Goal: Information Seeking & Learning: Learn about a topic

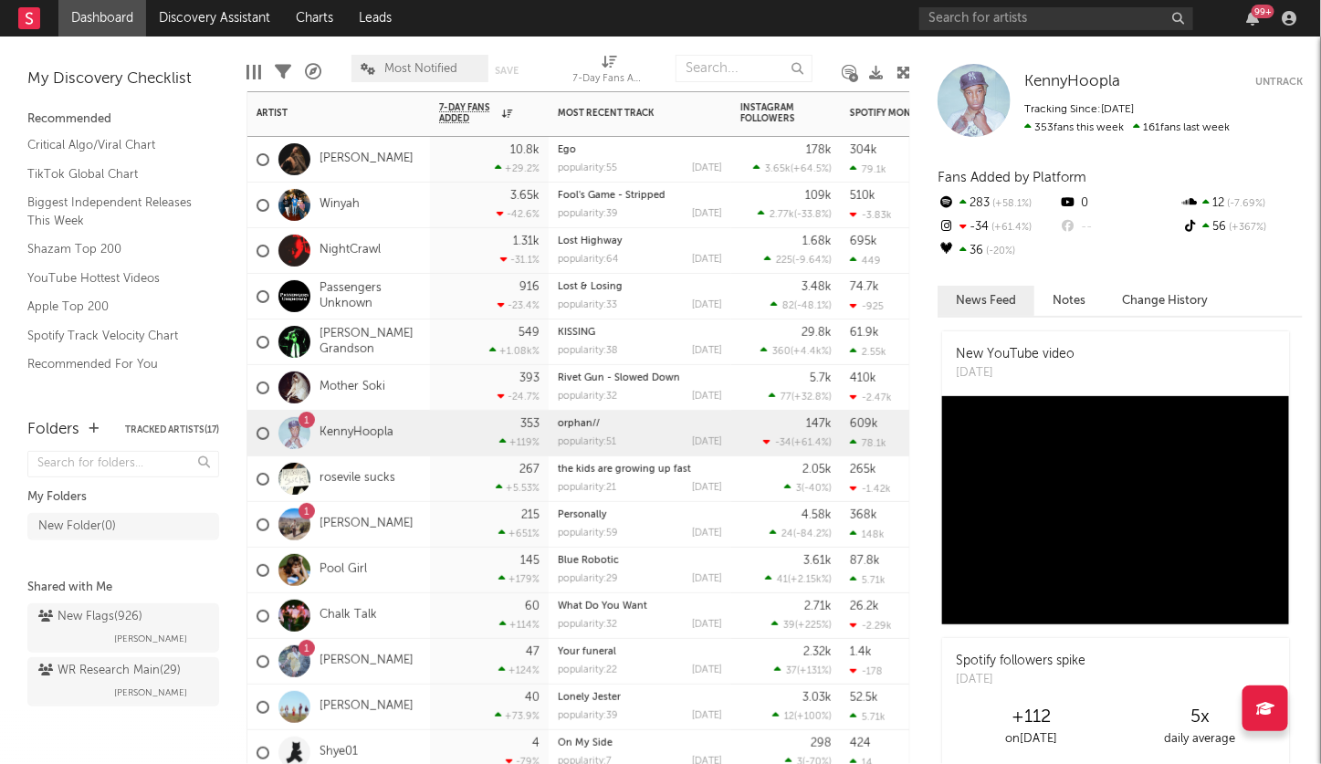
click at [455, 655] on div "47 +124 %" at bounding box center [489, 661] width 100 height 45
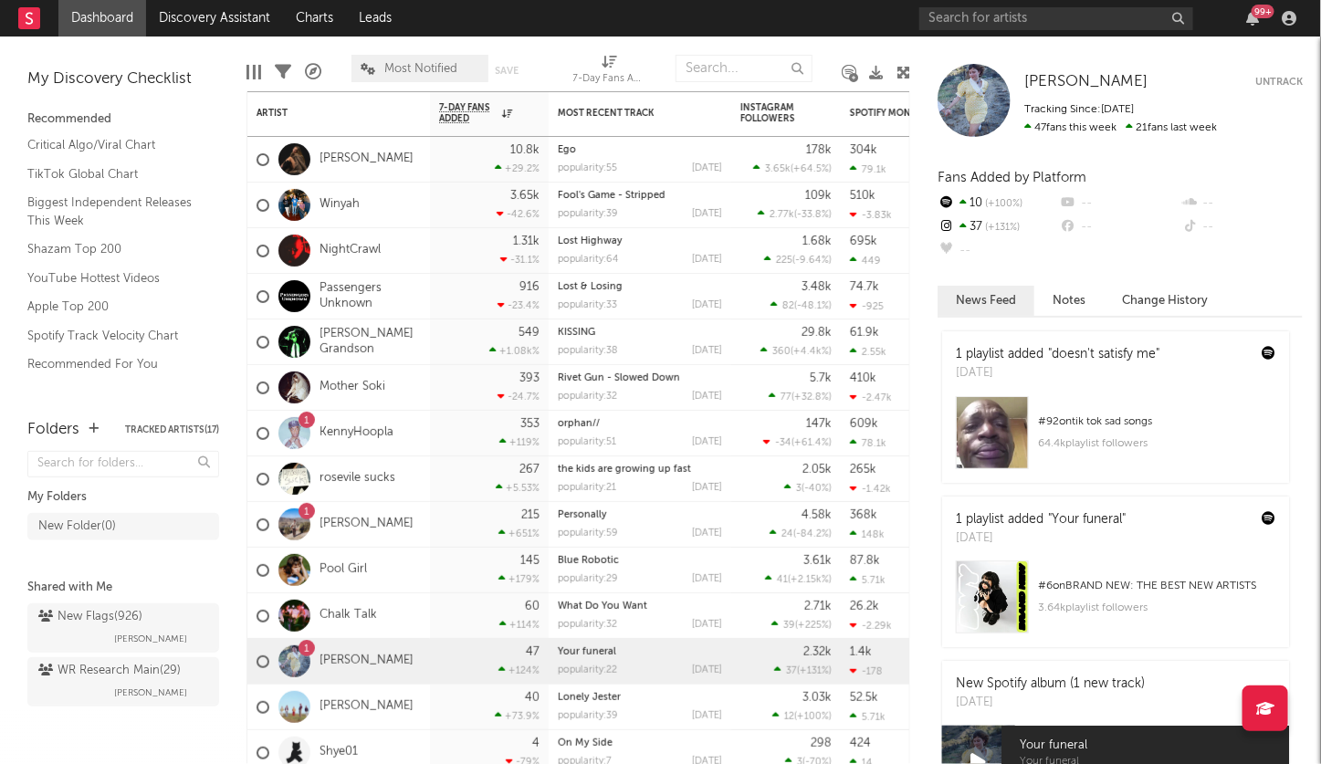
click at [1119, 582] on div "# 6 on BRAND NEW: THE BEST NEW ARTISTS" at bounding box center [1156, 586] width 237 height 22
click at [963, 21] on input "text" at bounding box center [1056, 18] width 274 height 23
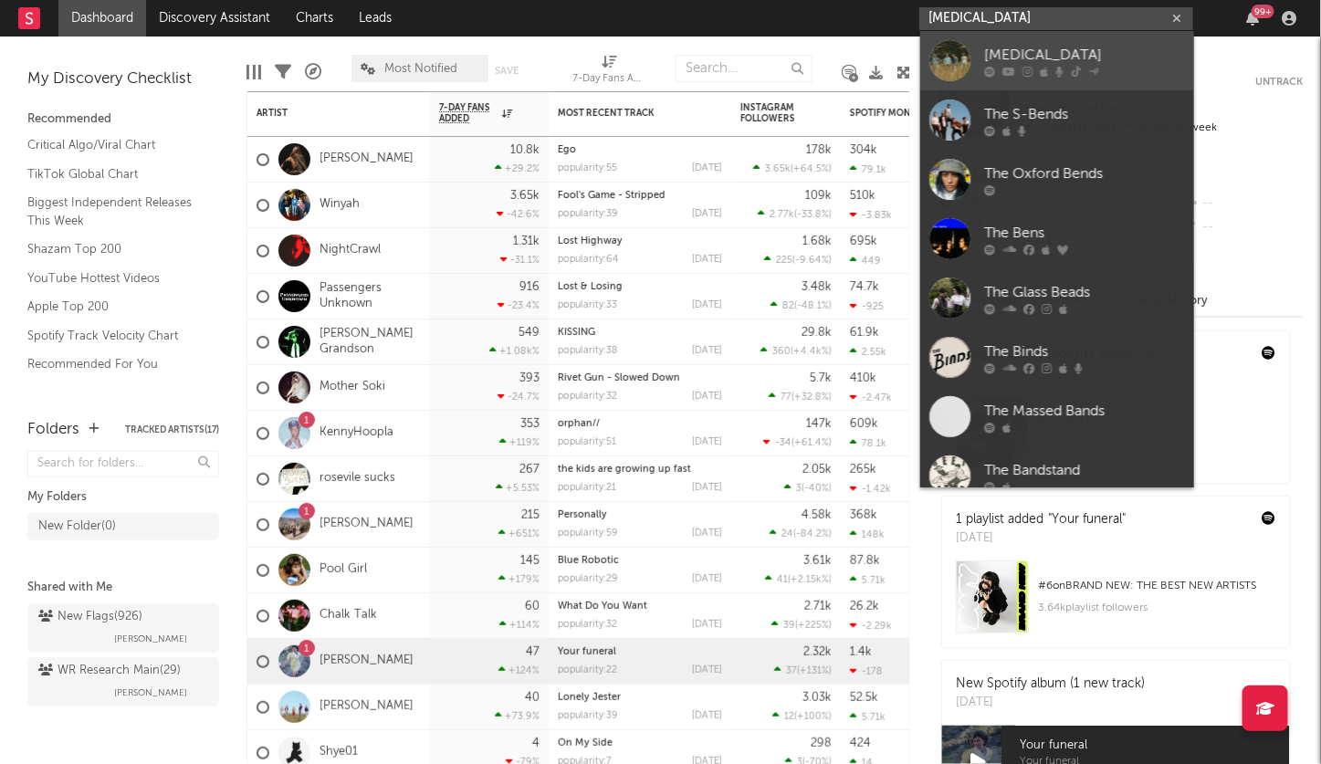
type input "[MEDICAL_DATA]"
click at [1040, 63] on div "[MEDICAL_DATA]" at bounding box center [1084, 55] width 201 height 22
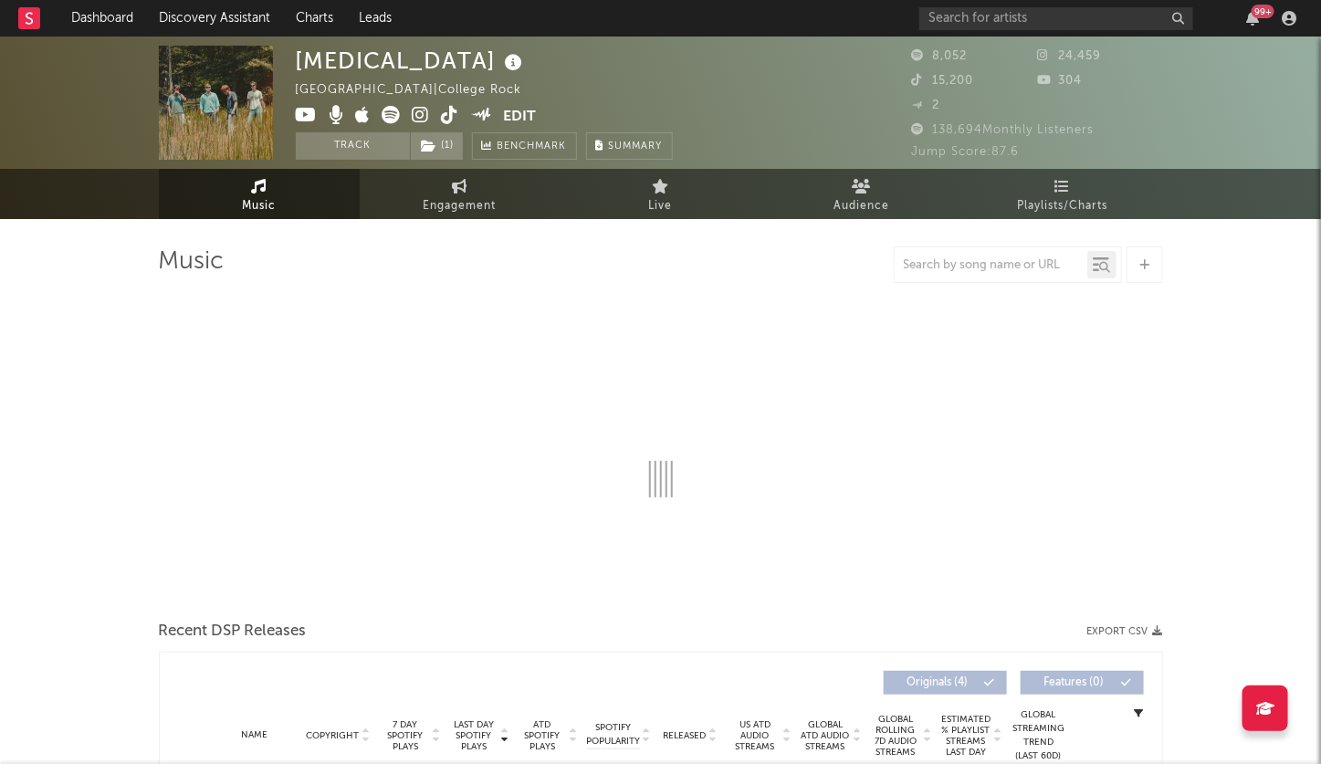
select select "6m"
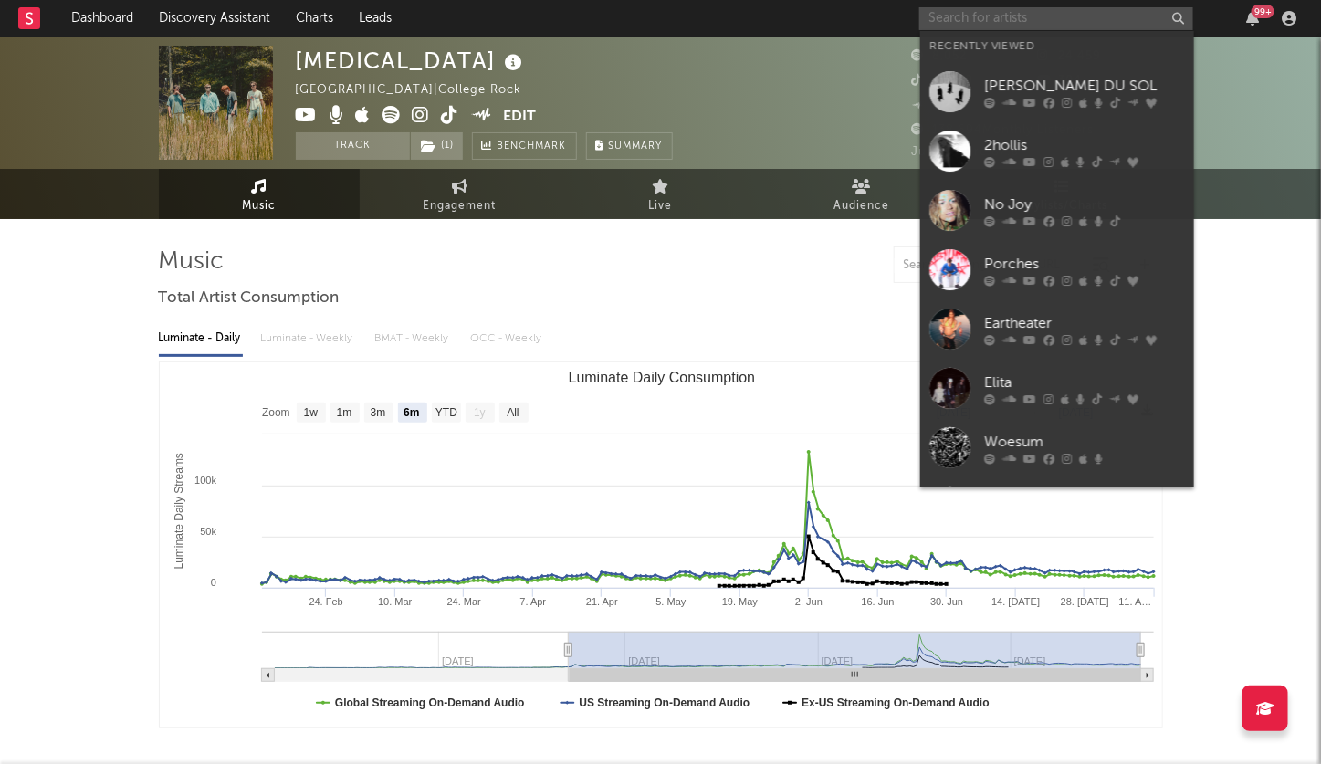
click at [1068, 22] on input "text" at bounding box center [1056, 18] width 274 height 23
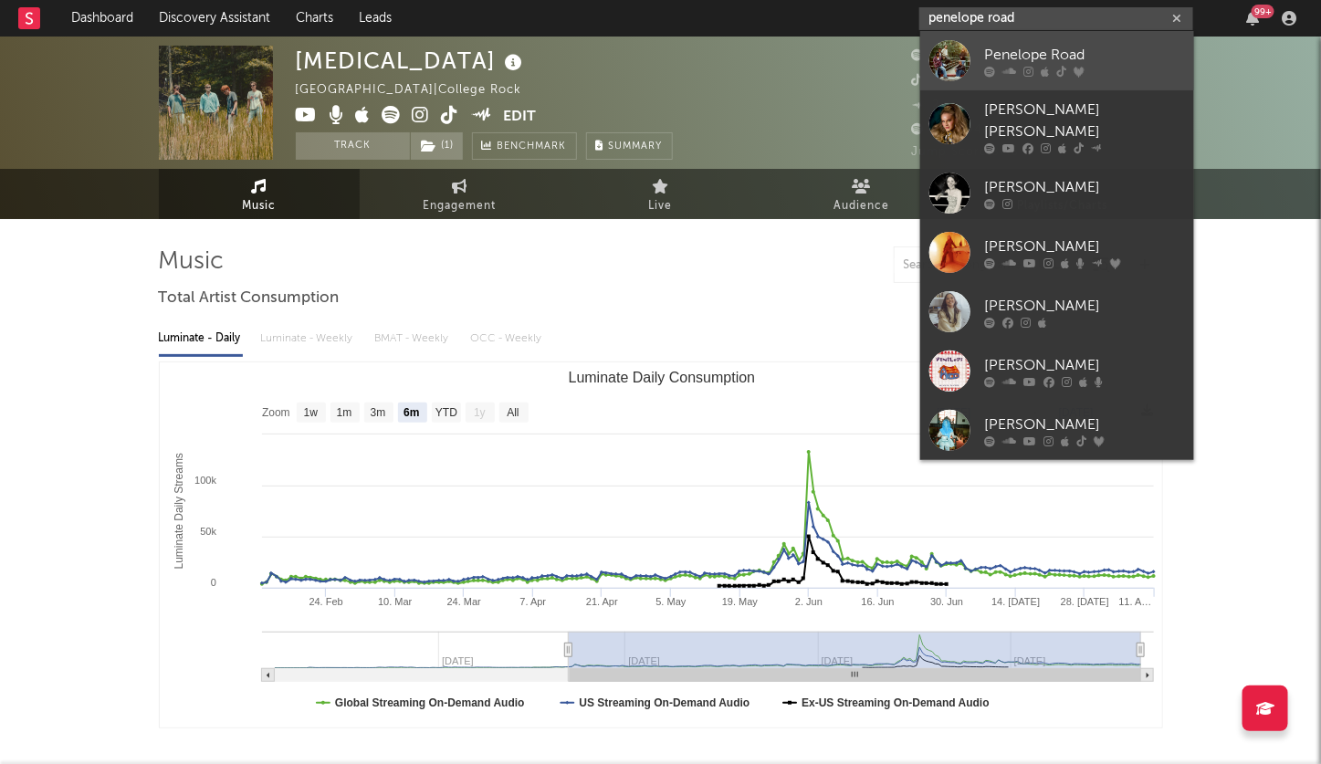
type input "penelope road"
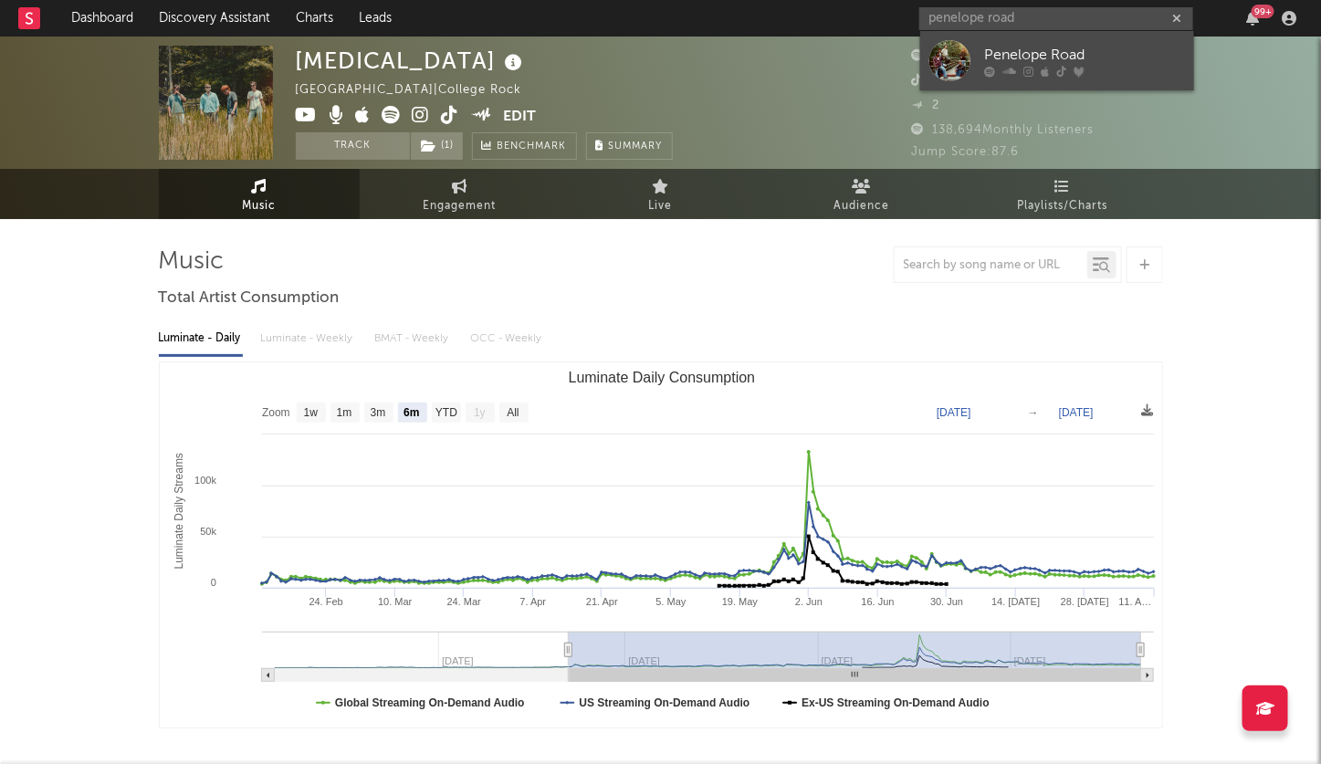
click at [1074, 57] on div "Penelope Road" at bounding box center [1084, 55] width 201 height 22
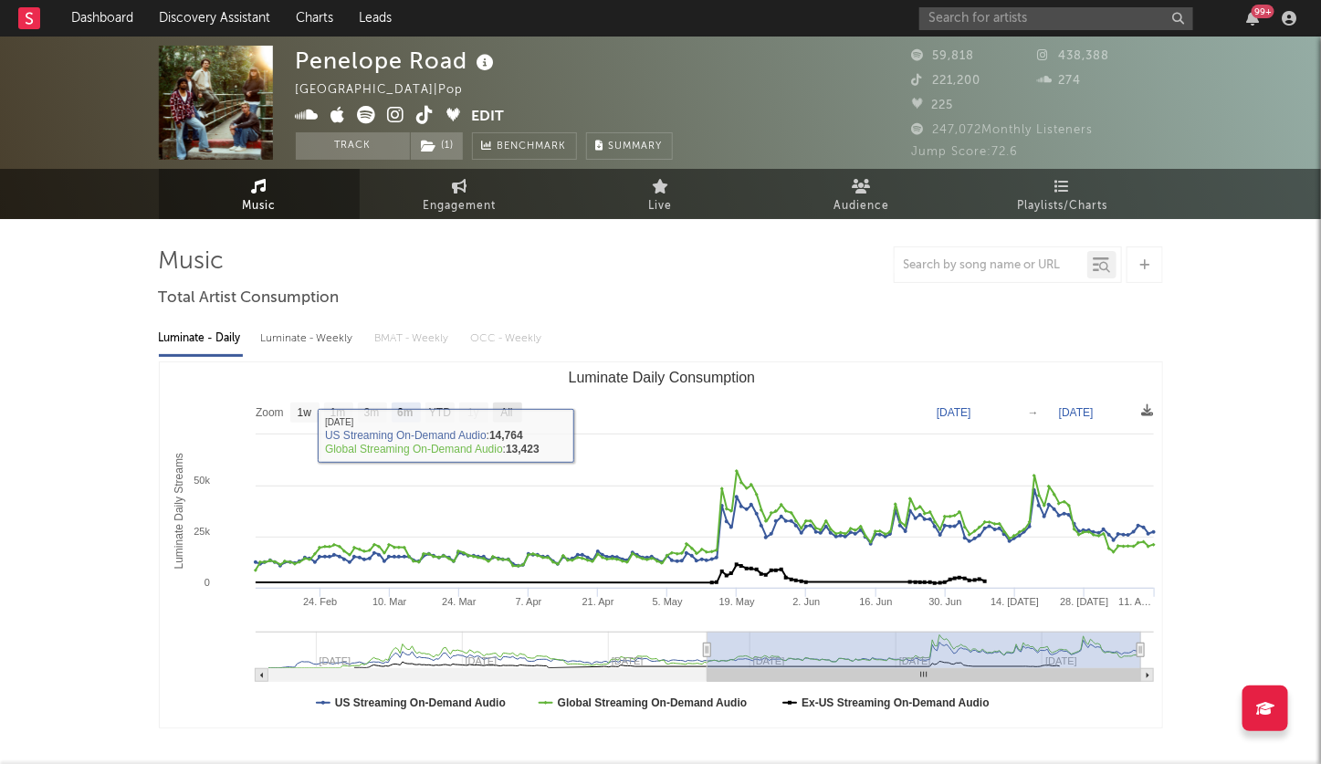
click at [512, 416] on text "All" at bounding box center [506, 413] width 12 height 13
select select "All"
type input "[DATE]"
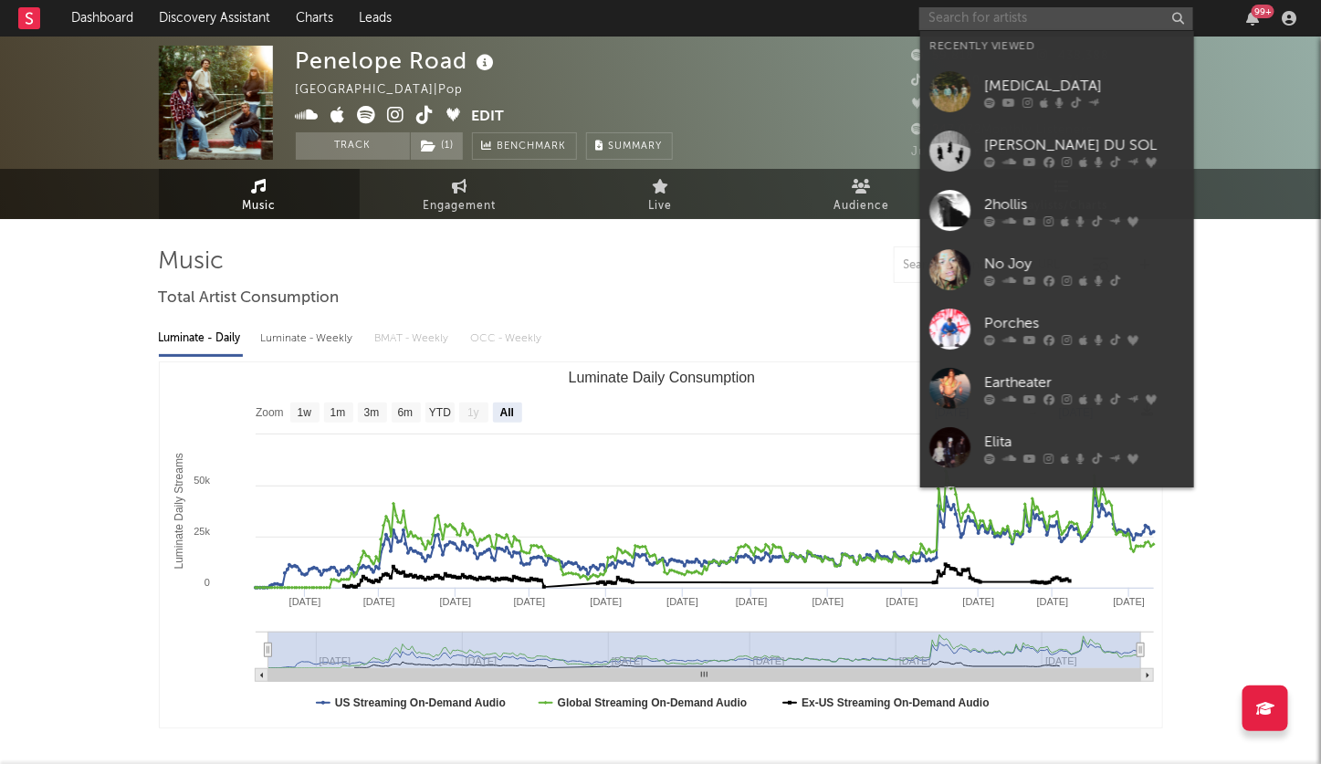
click at [970, 26] on input "text" at bounding box center [1056, 18] width 274 height 23
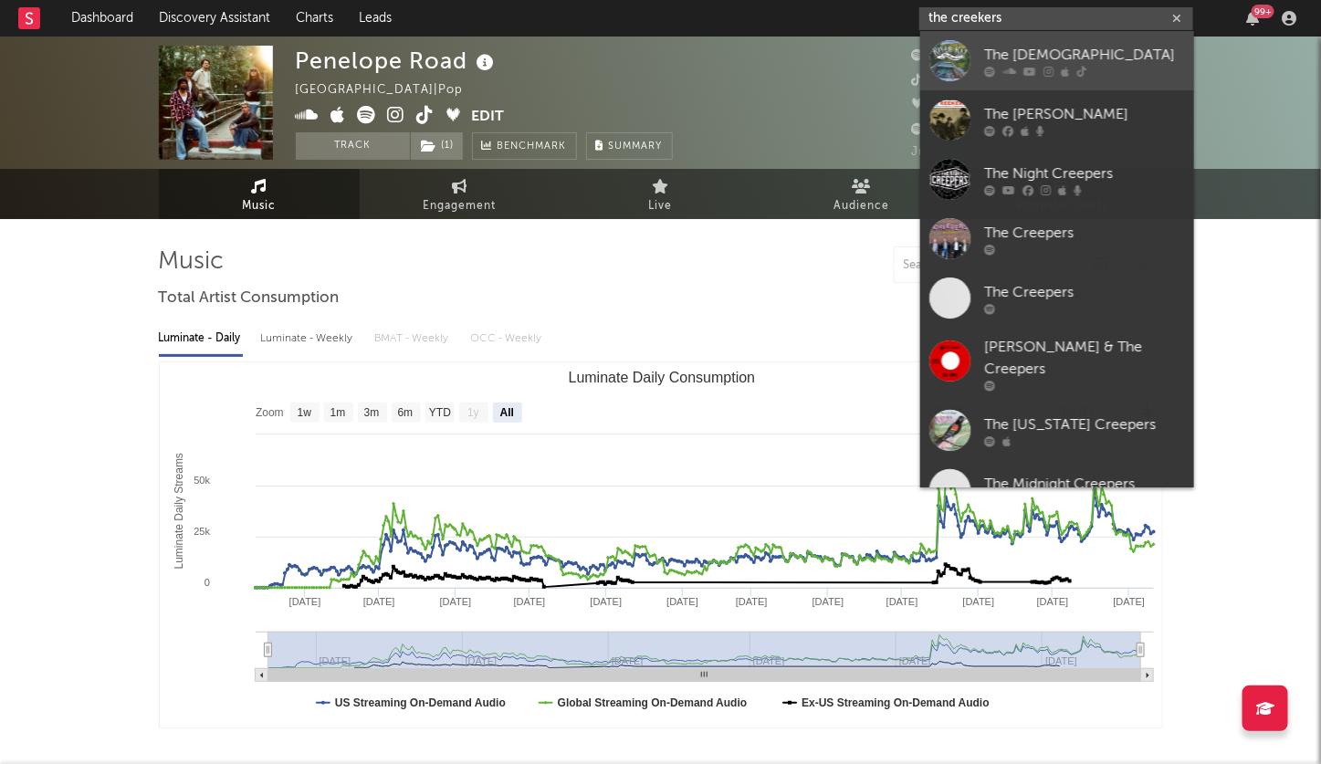
type input "the creekers"
click at [1008, 67] on icon at bounding box center [1009, 71] width 14 height 11
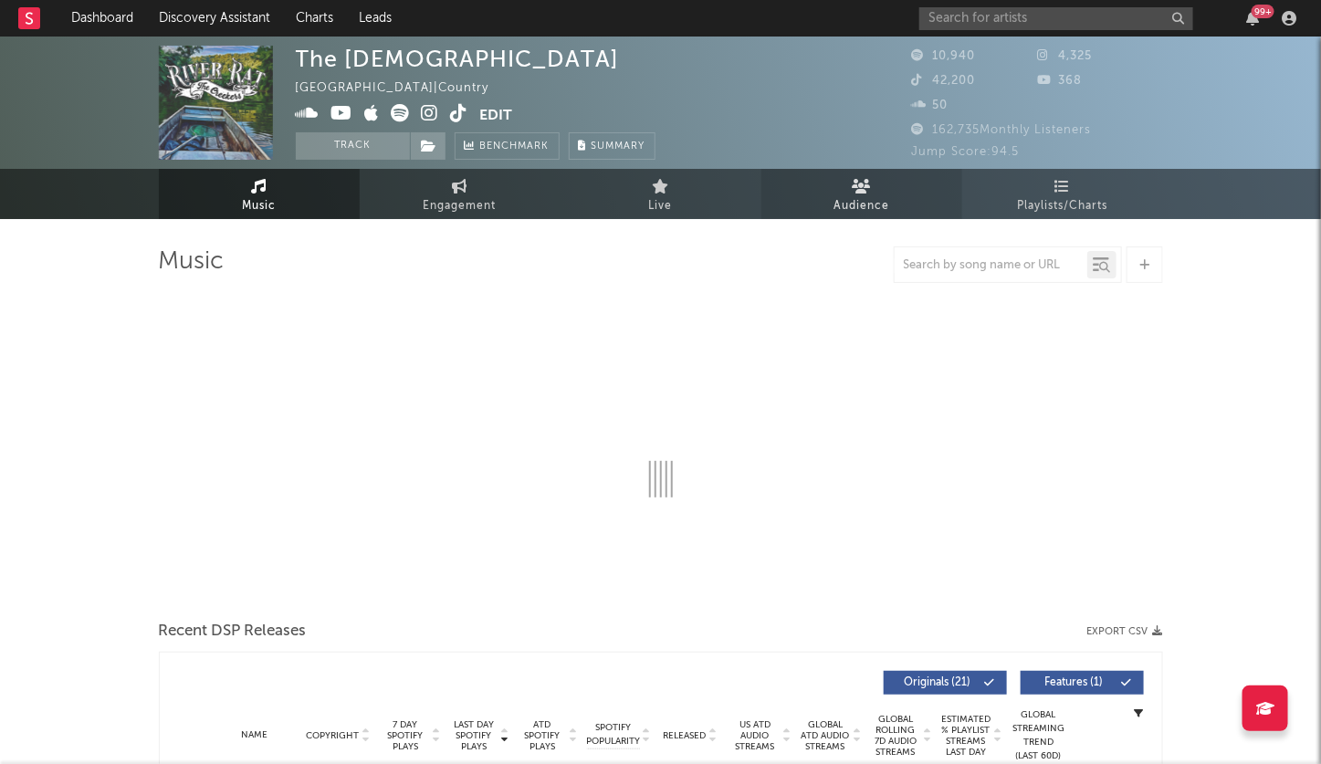
select select "6m"
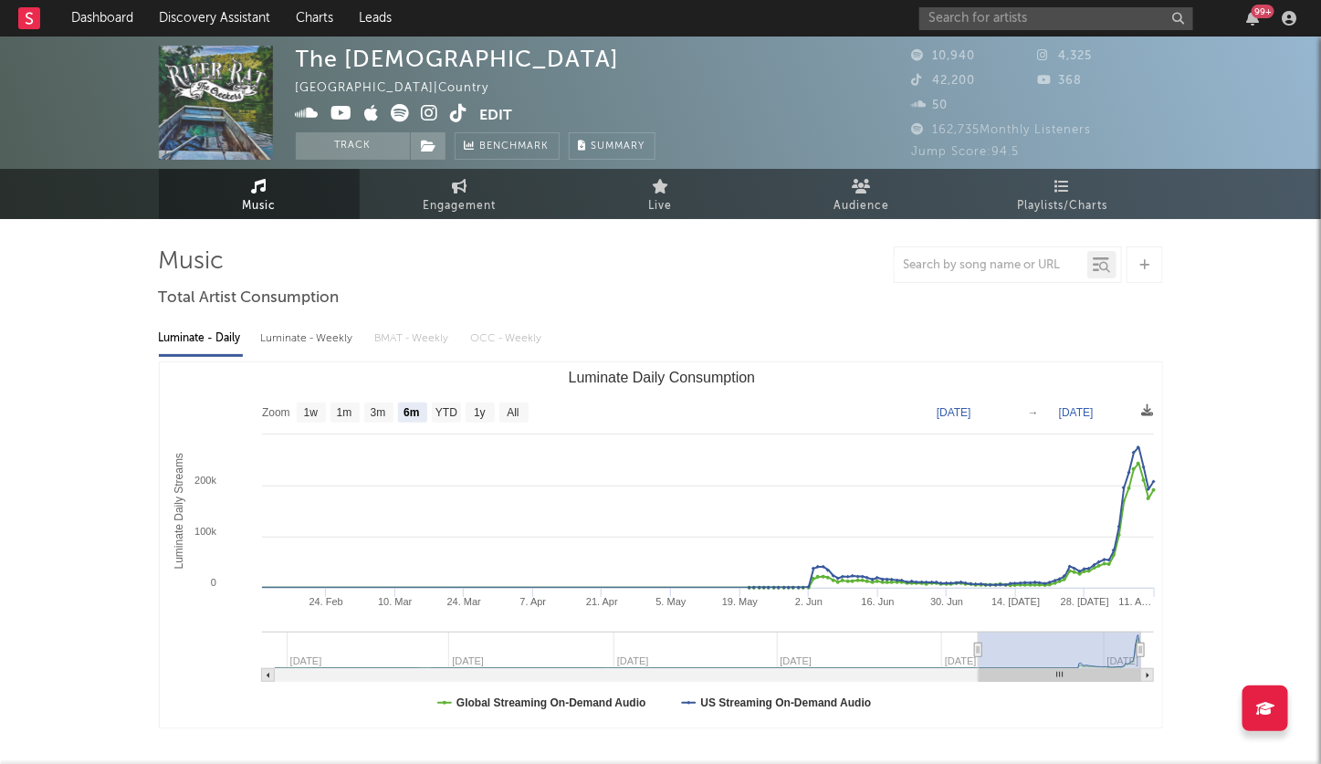
click at [431, 107] on icon at bounding box center [430, 113] width 17 height 18
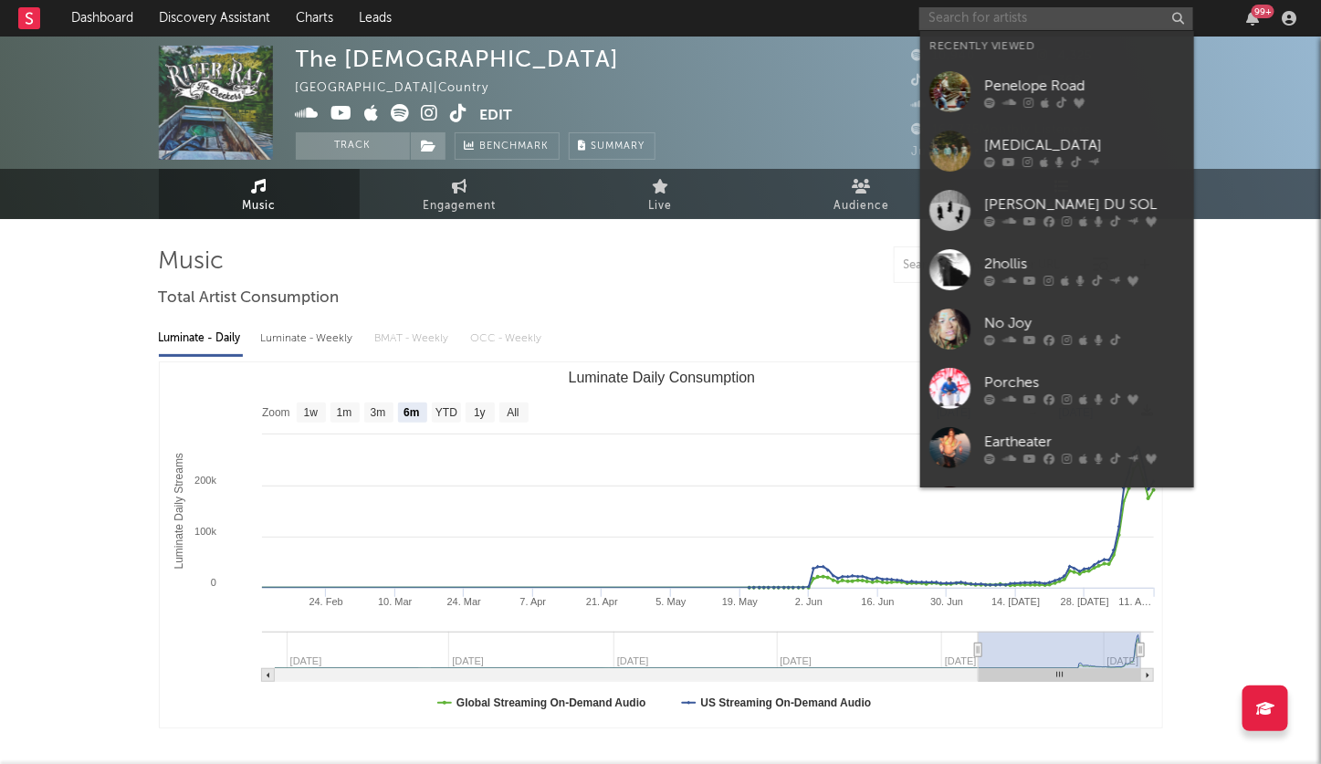
click at [1073, 25] on input "text" at bounding box center [1056, 18] width 274 height 23
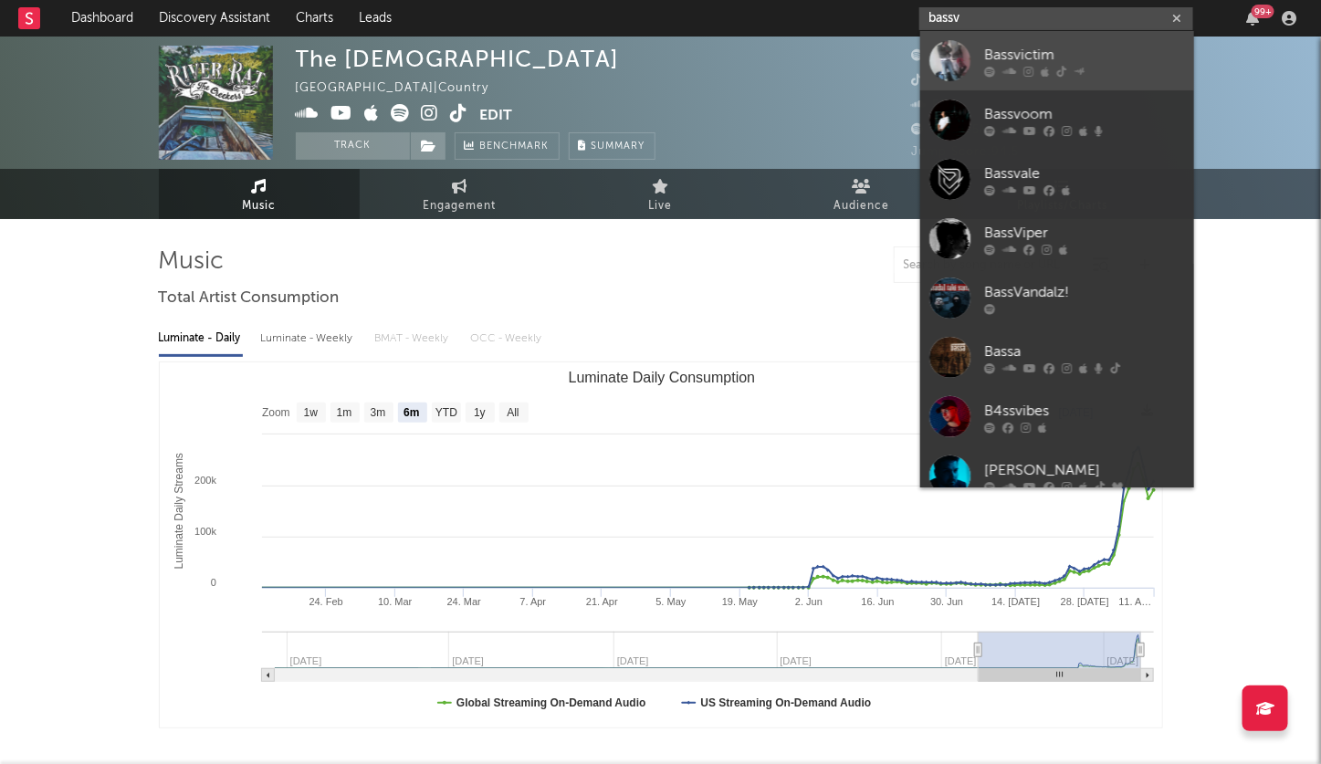
type input "bassv"
click at [1120, 59] on div "Bassvictim" at bounding box center [1084, 55] width 201 height 22
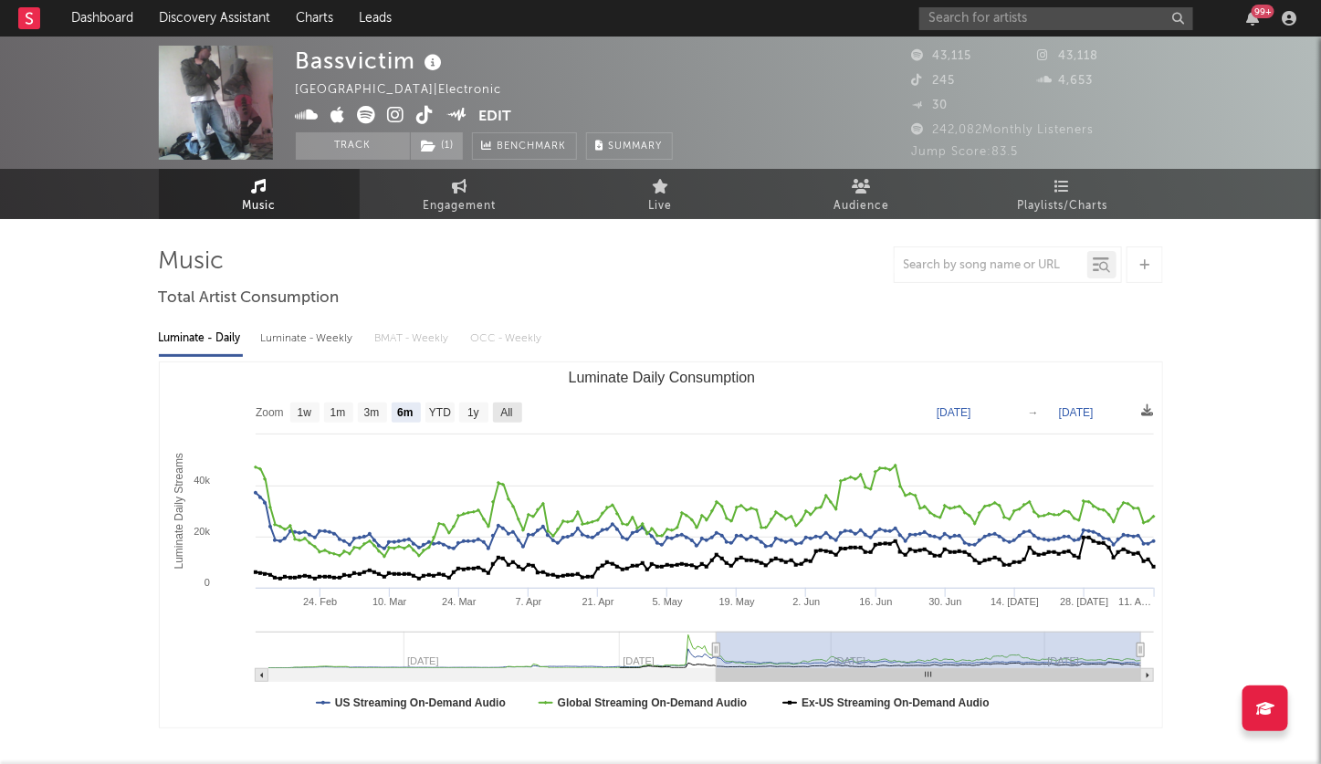
click at [504, 407] on text "All" at bounding box center [506, 413] width 12 height 13
select select "All"
type input "[DATE]"
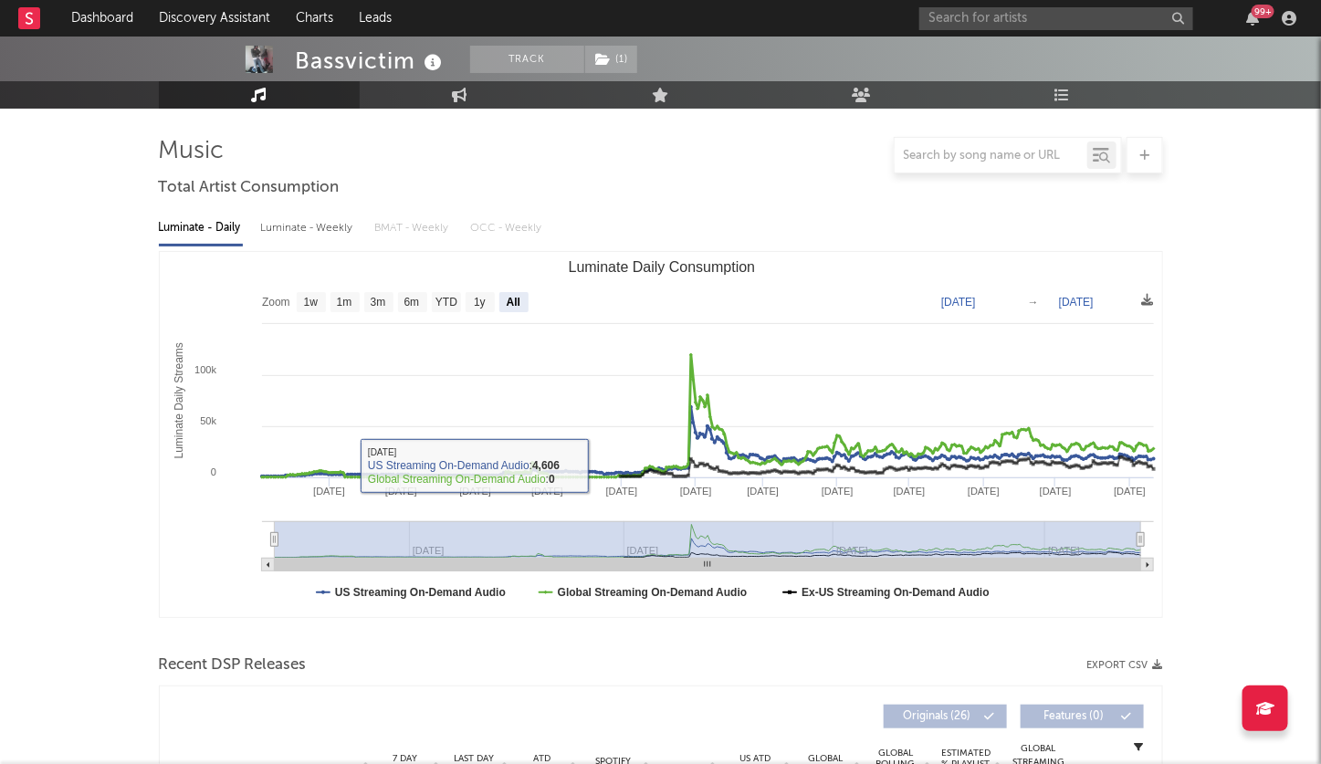
scroll to position [455, 0]
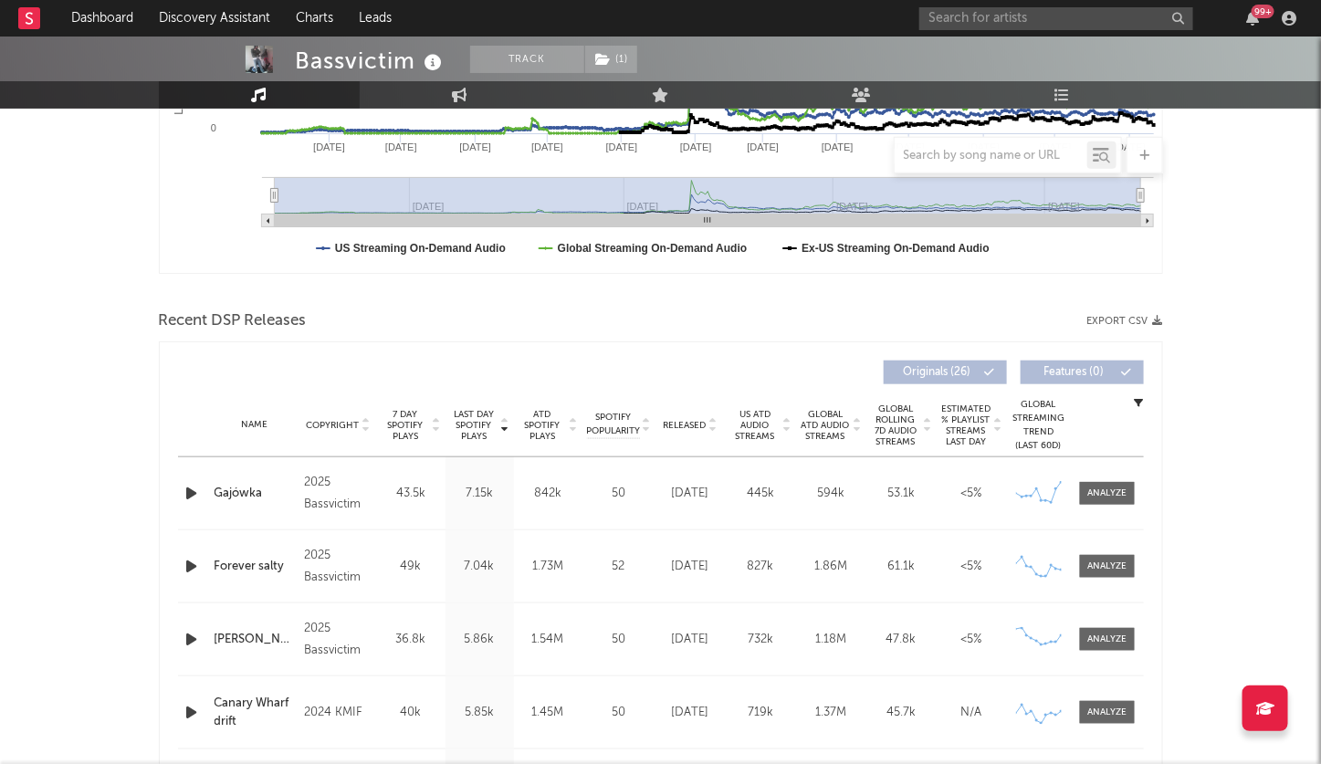
click at [713, 425] on icon at bounding box center [712, 428] width 9 height 7
click at [713, 422] on icon at bounding box center [712, 421] width 9 height 7
click at [713, 425] on icon at bounding box center [712, 428] width 9 height 7
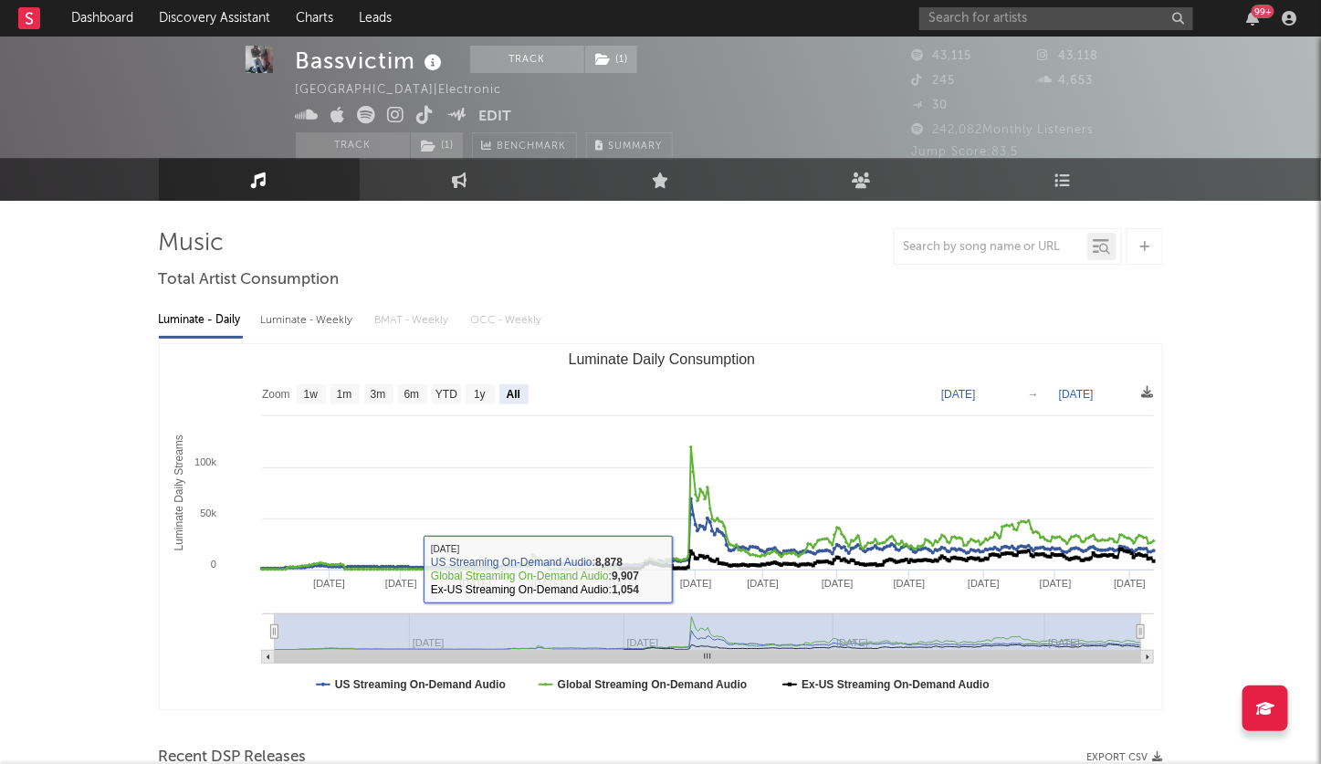
scroll to position [0, 0]
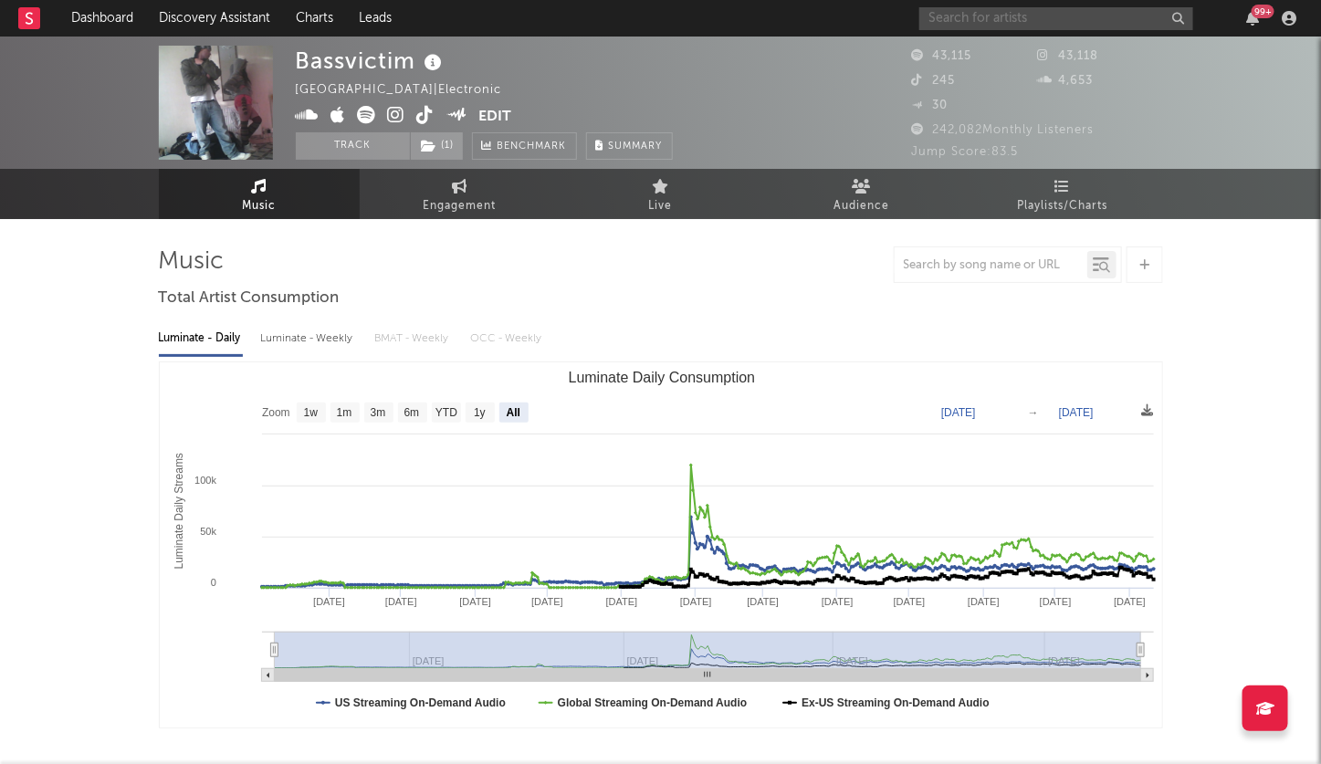
click at [947, 18] on input "text" at bounding box center [1056, 18] width 274 height 23
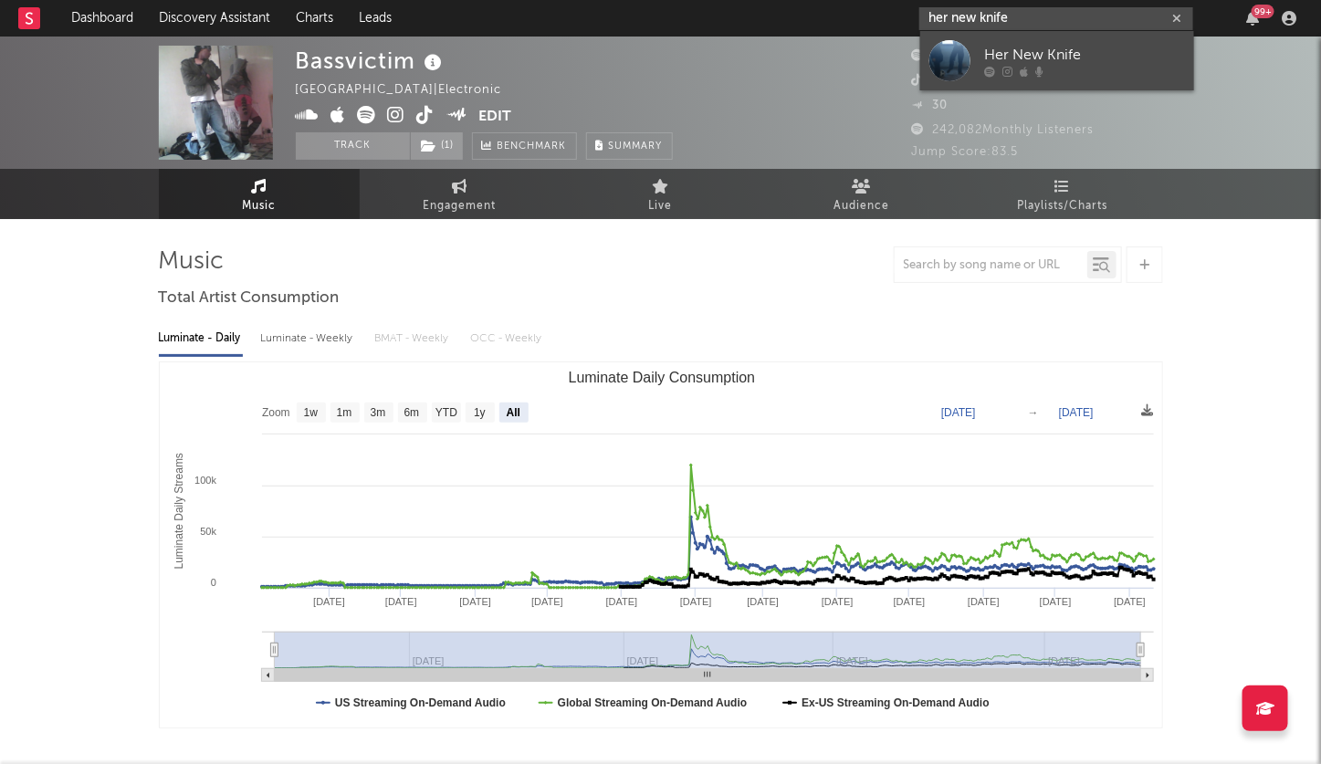
type input "her new knife"
click at [1042, 64] on div "Her New Knife" at bounding box center [1084, 55] width 201 height 22
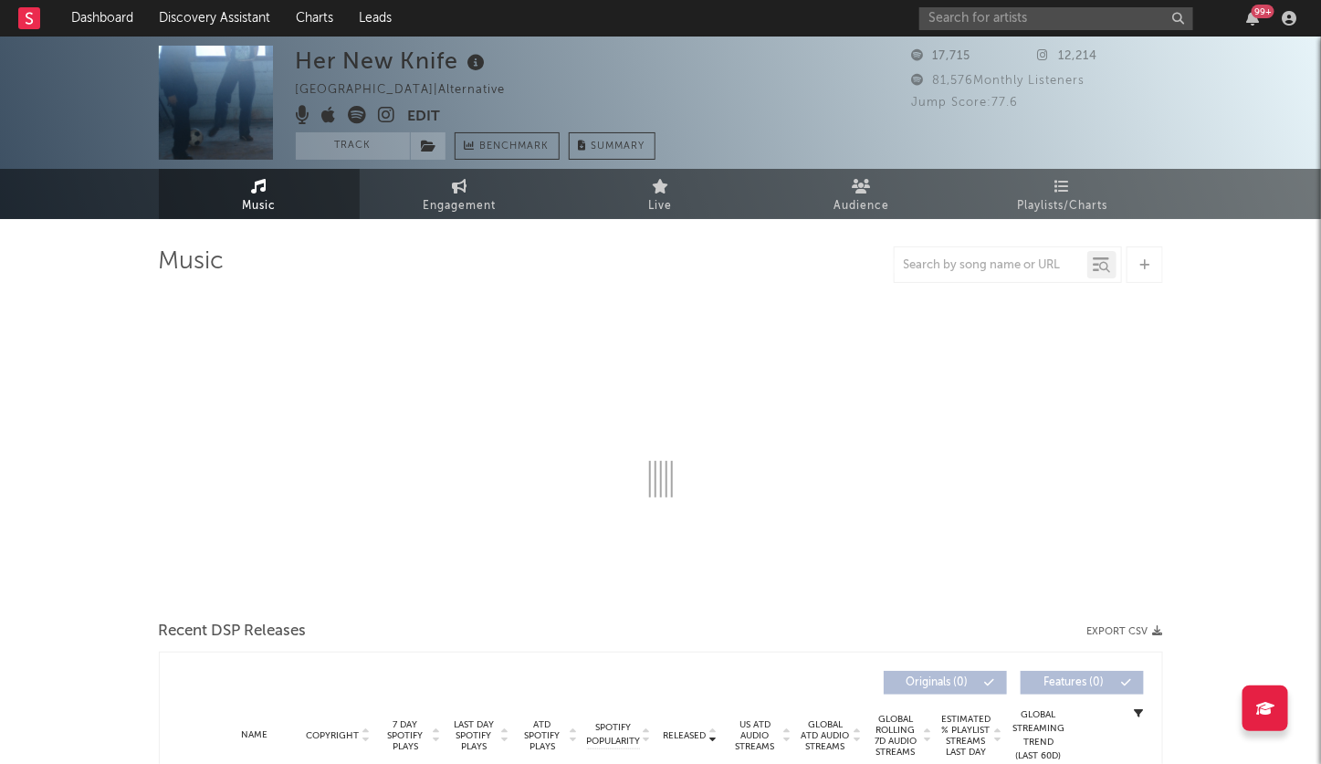
select select "6m"
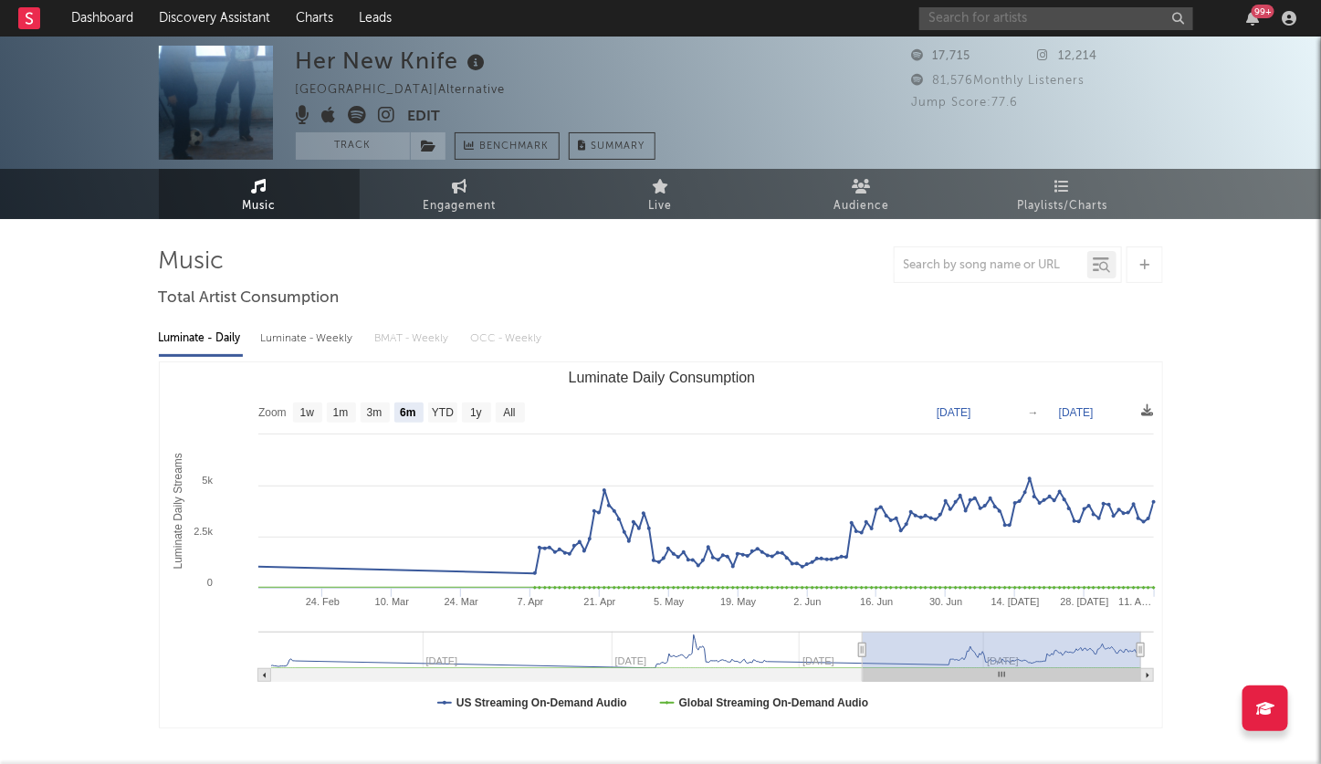
click at [975, 15] on input "text" at bounding box center [1056, 18] width 274 height 23
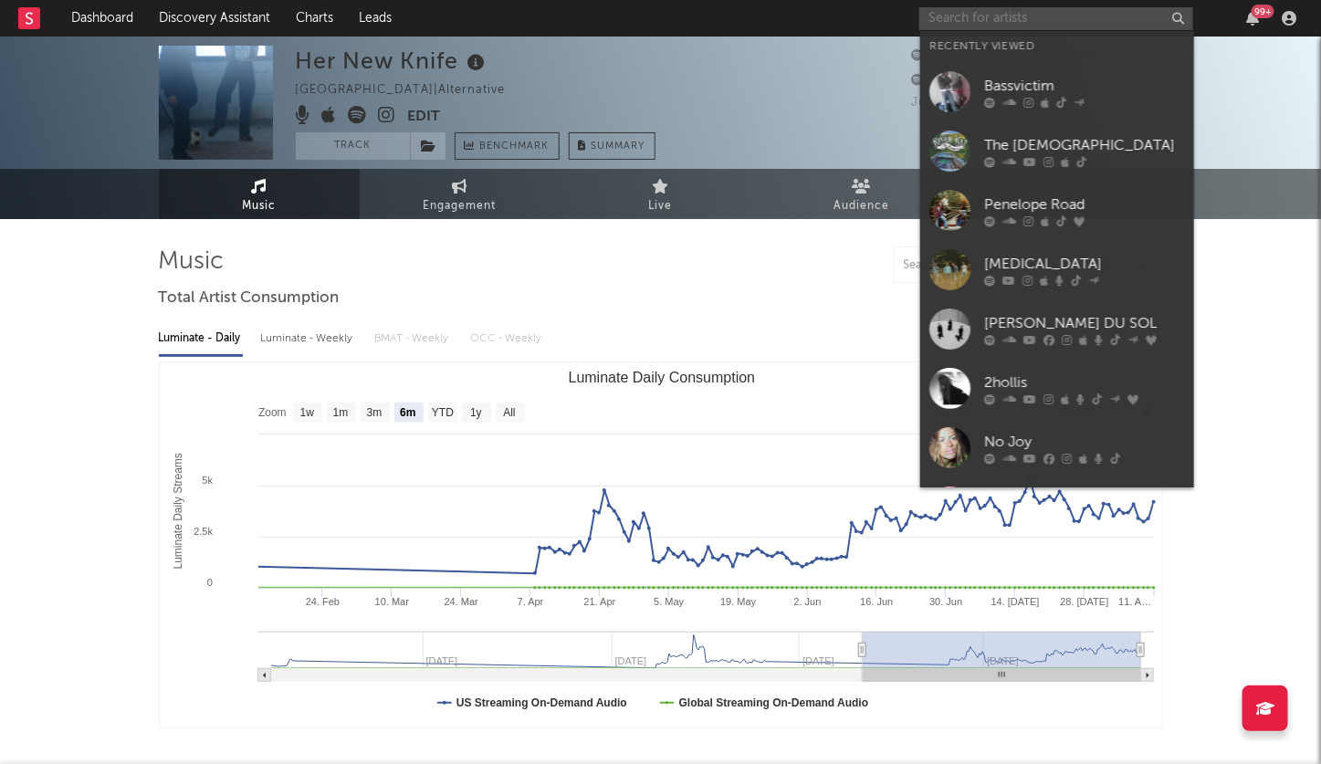
click at [975, 15] on input "text" at bounding box center [1056, 18] width 274 height 23
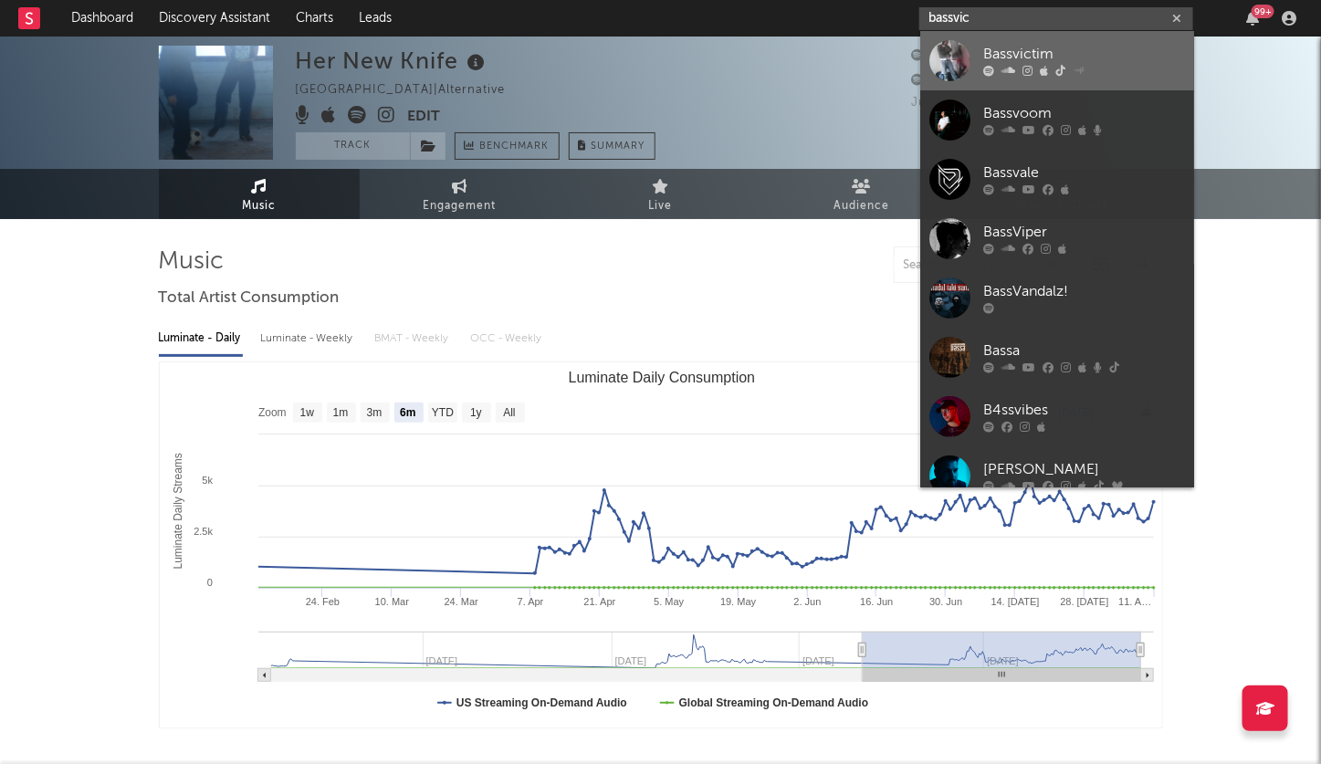
type input "bassvic"
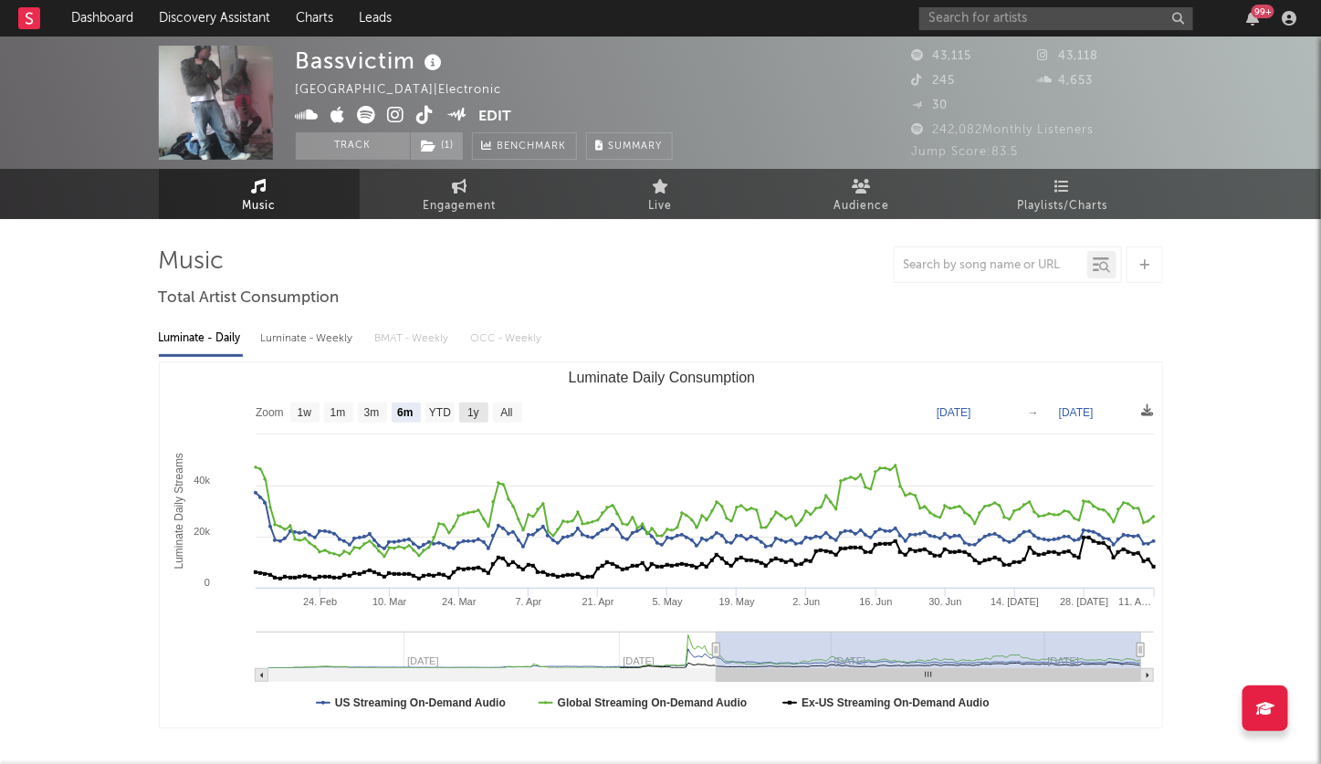
click at [469, 409] on text "1y" at bounding box center [473, 413] width 12 height 13
select select "1y"
type input "[DATE]"
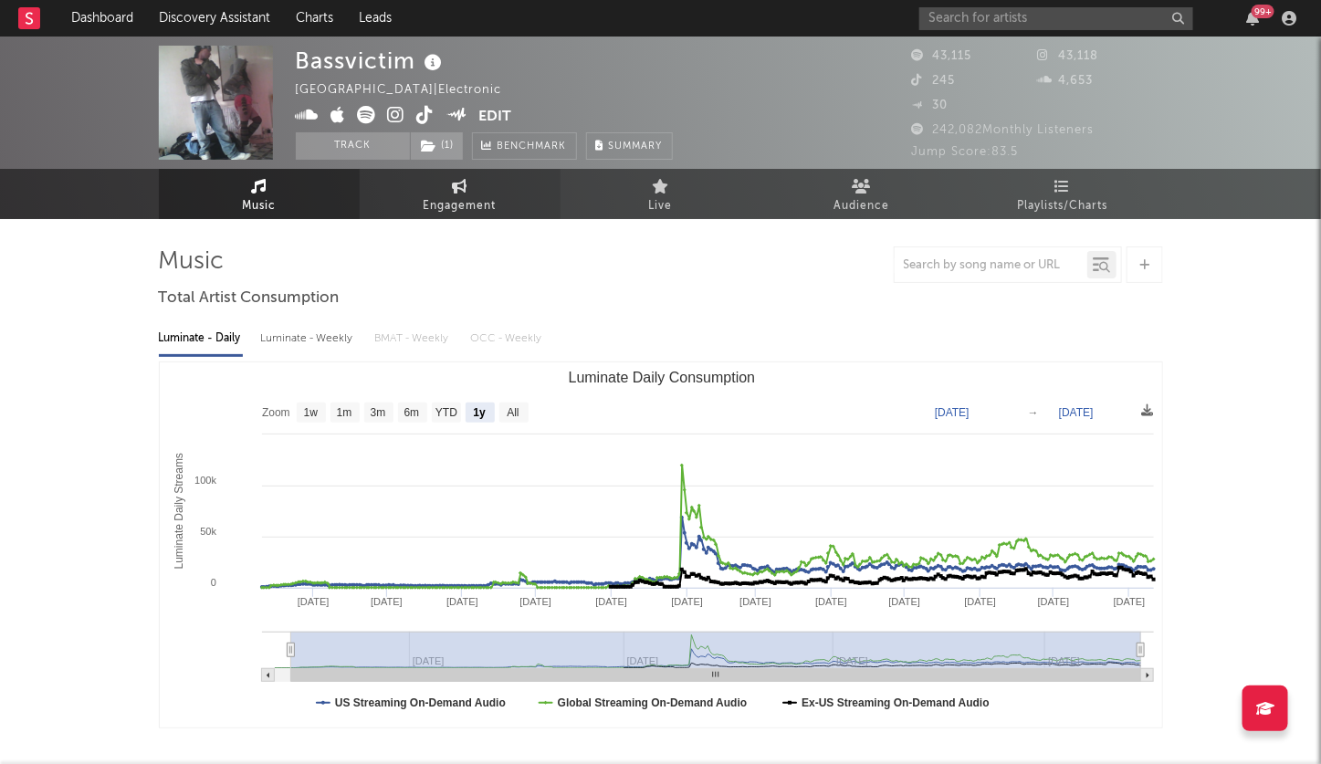
click at [445, 198] on span "Engagement" at bounding box center [460, 206] width 73 height 22
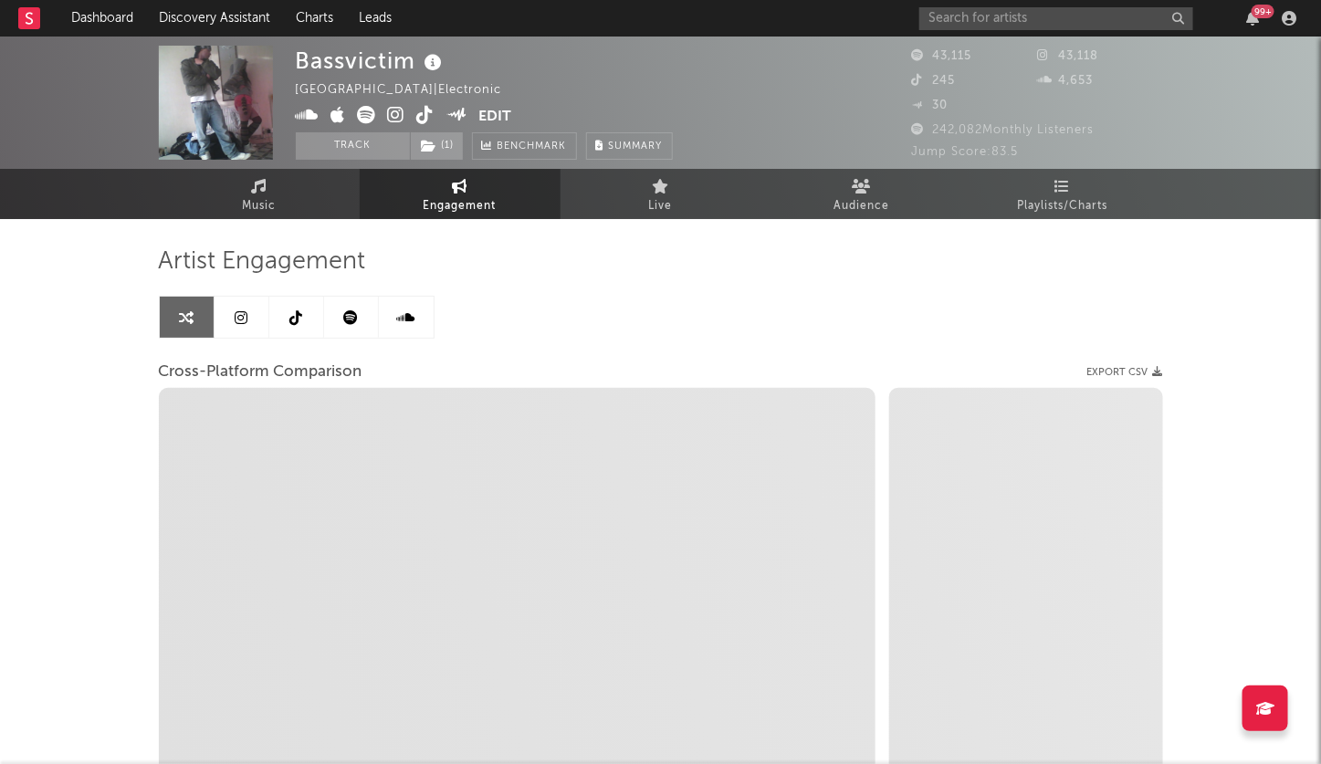
select select "1w"
select select "1m"
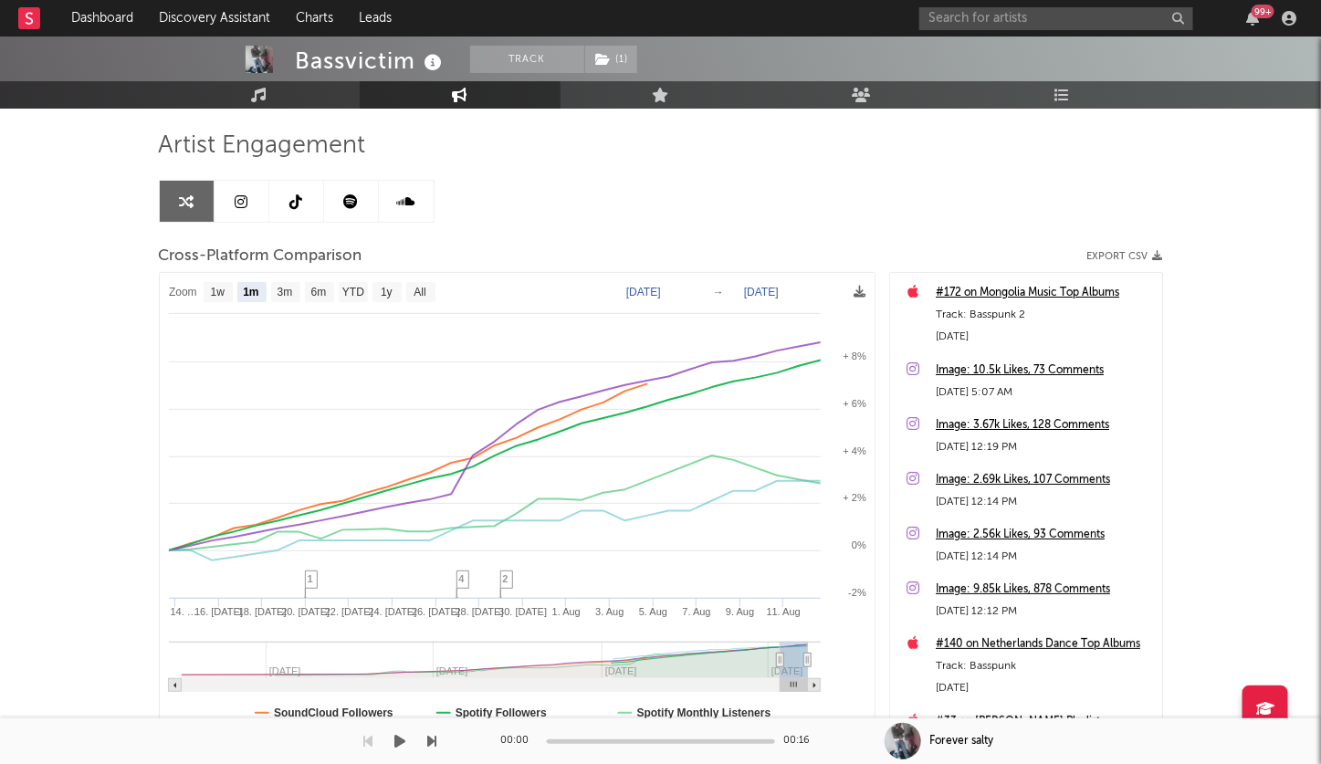
scroll to position [117, 0]
